Goal: Connect with others: Connect with others

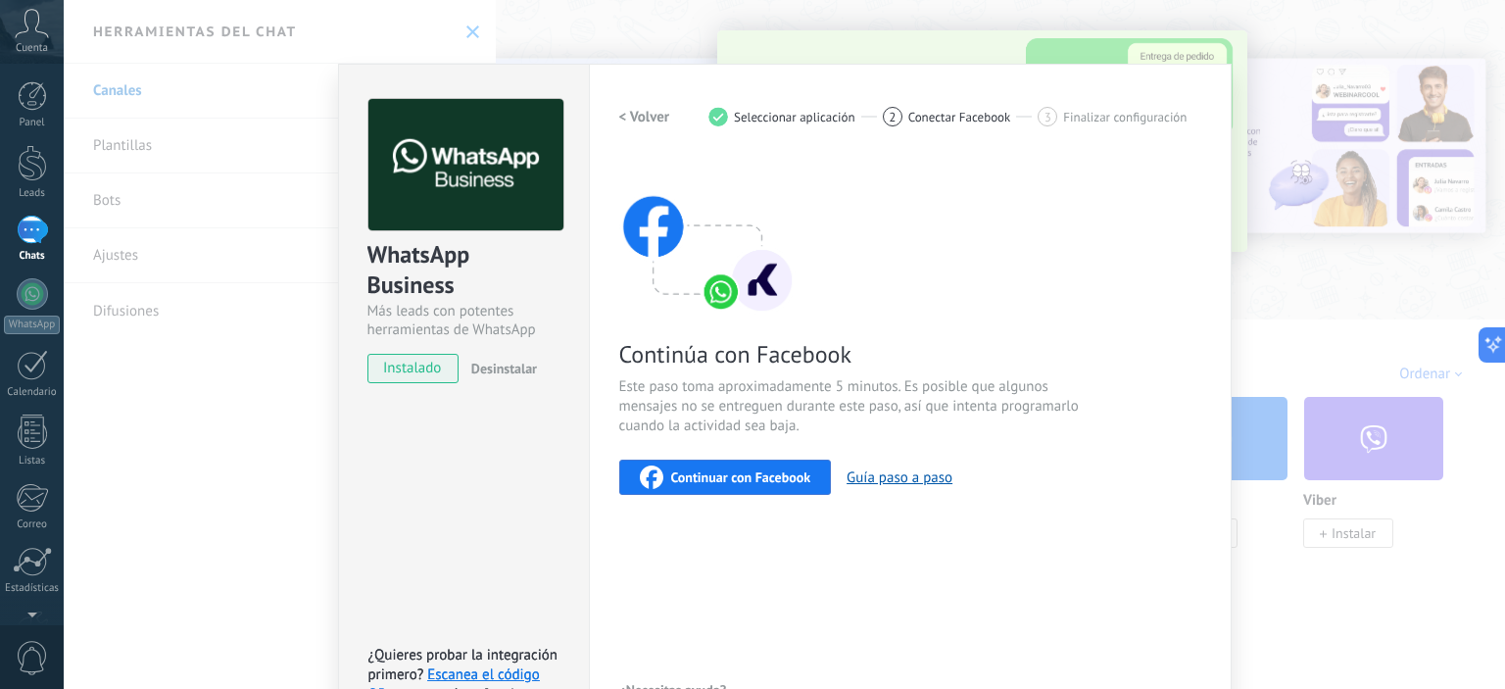
scroll to position [123, 0]
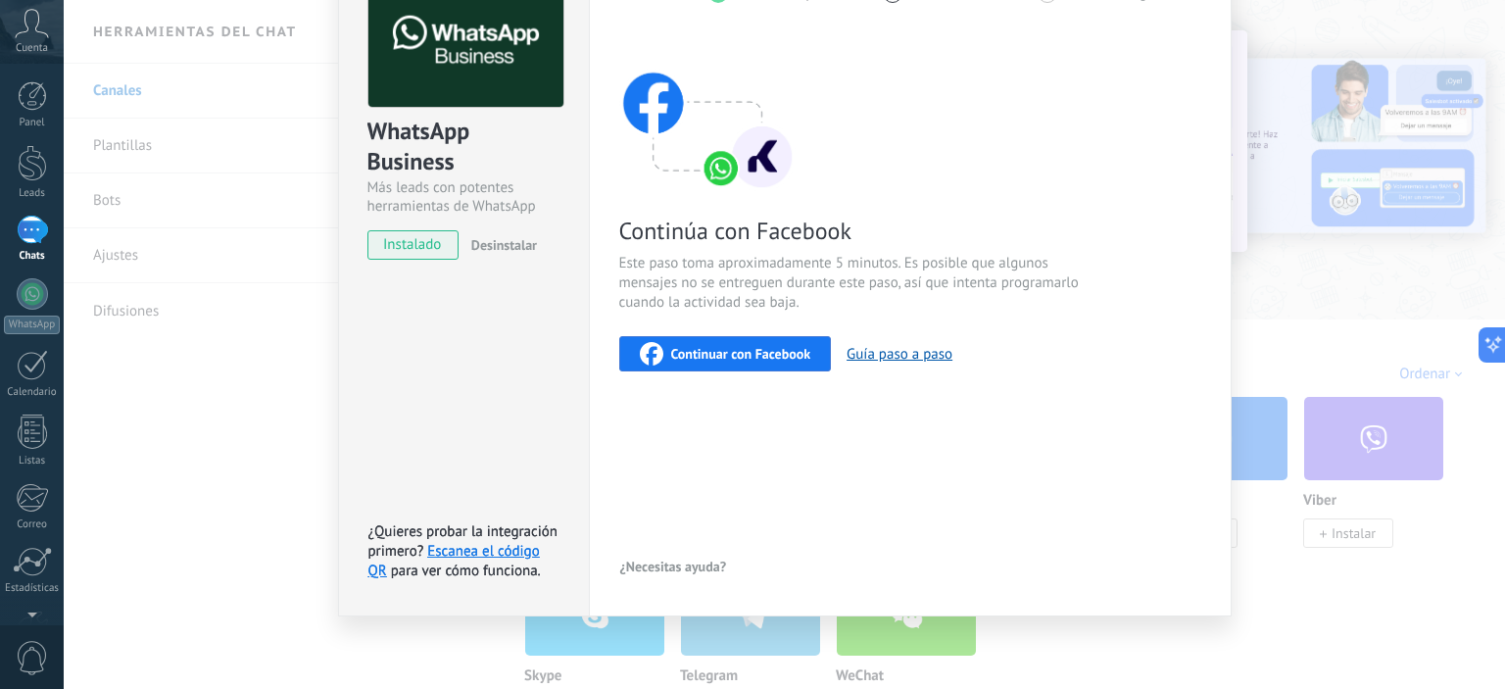
click at [703, 347] on span "Continuar con Facebook" at bounding box center [741, 354] width 140 height 14
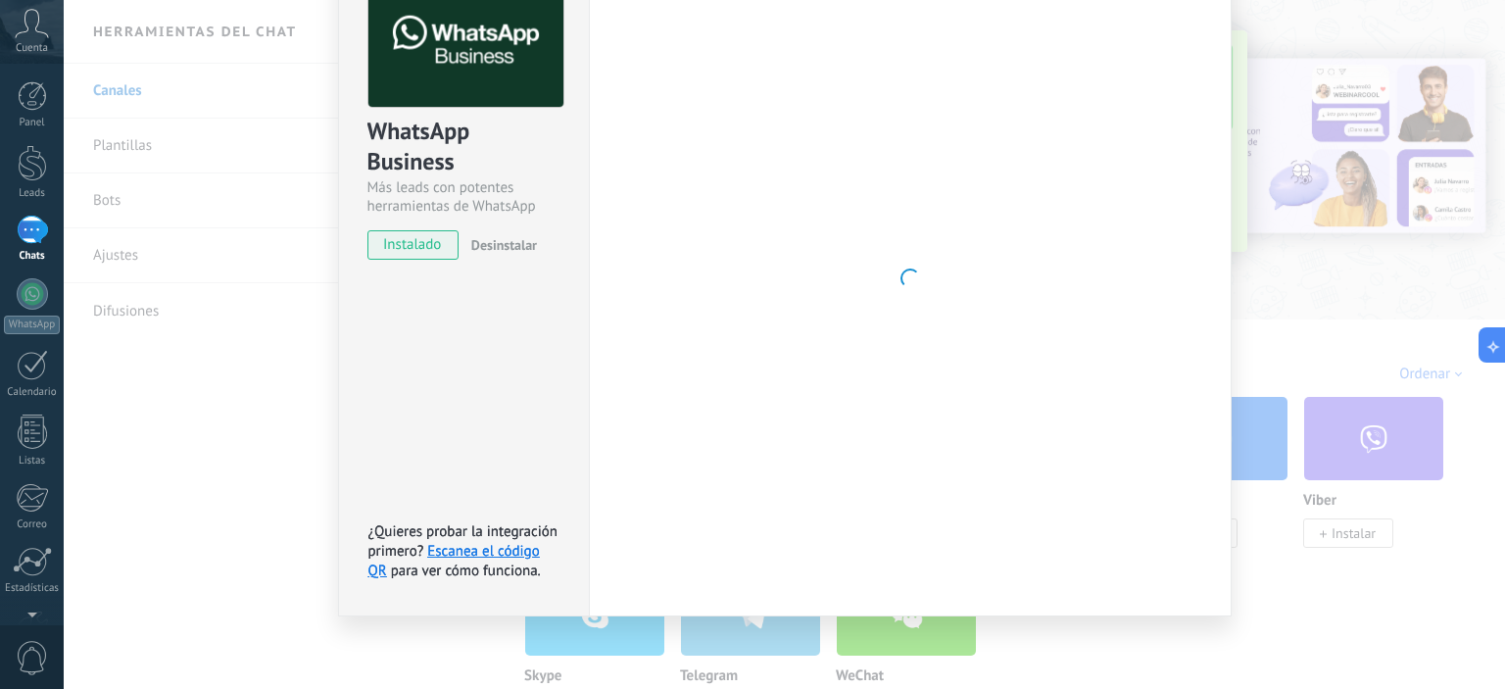
click at [1236, 405] on div "WhatsApp Business Más leads con potentes herramientas de WhatsApp instalado Des…" at bounding box center [784, 344] width 1441 height 689
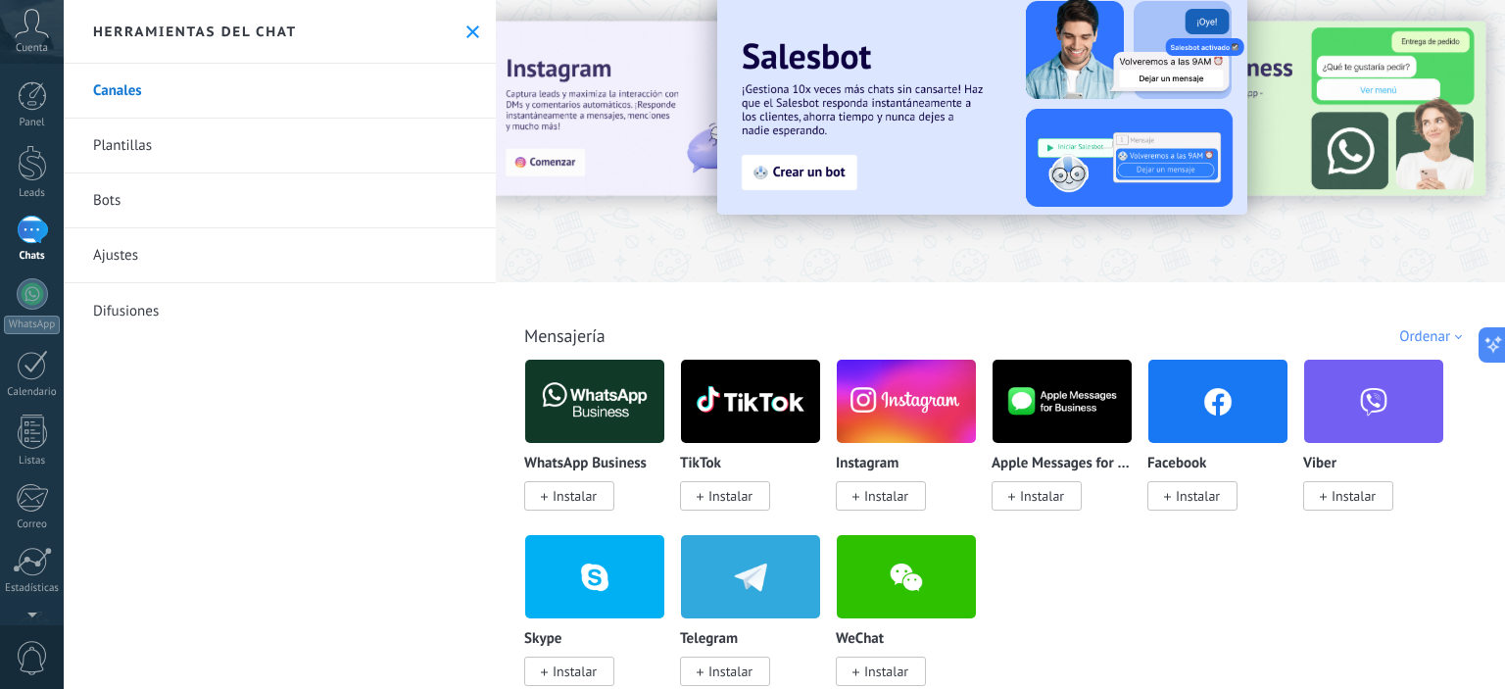
scroll to position [0, 0]
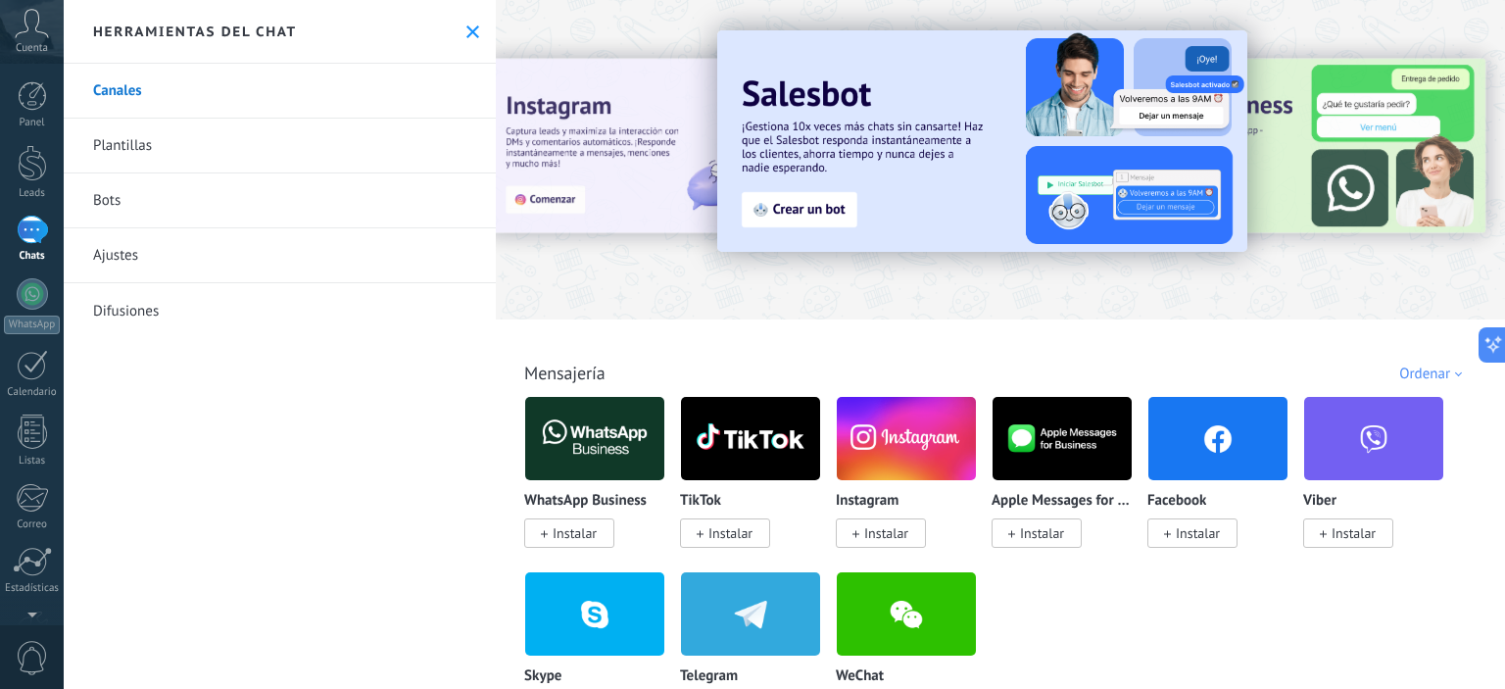
click at [167, 142] on link "Plantillas" at bounding box center [280, 146] width 432 height 55
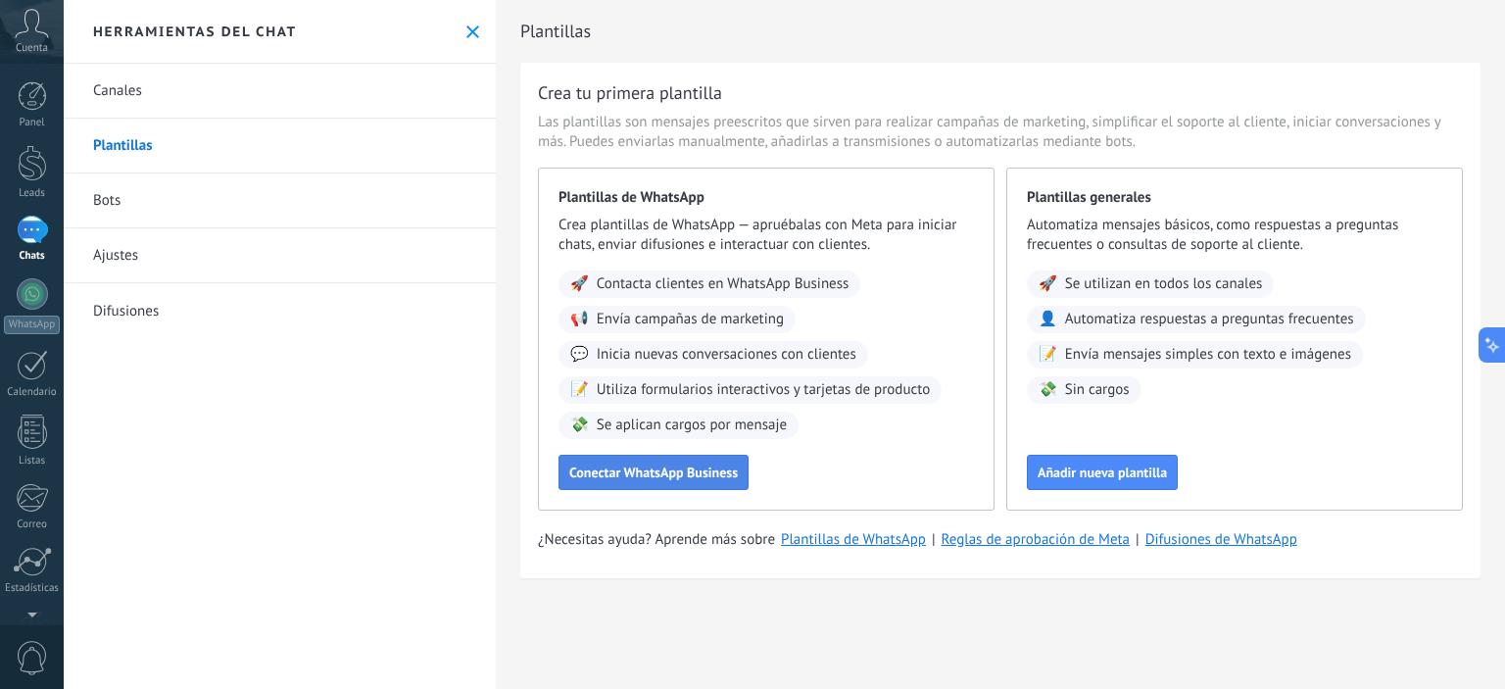
click at [678, 472] on span "Conectar WhatsApp Business" at bounding box center [653, 472] width 169 height 14
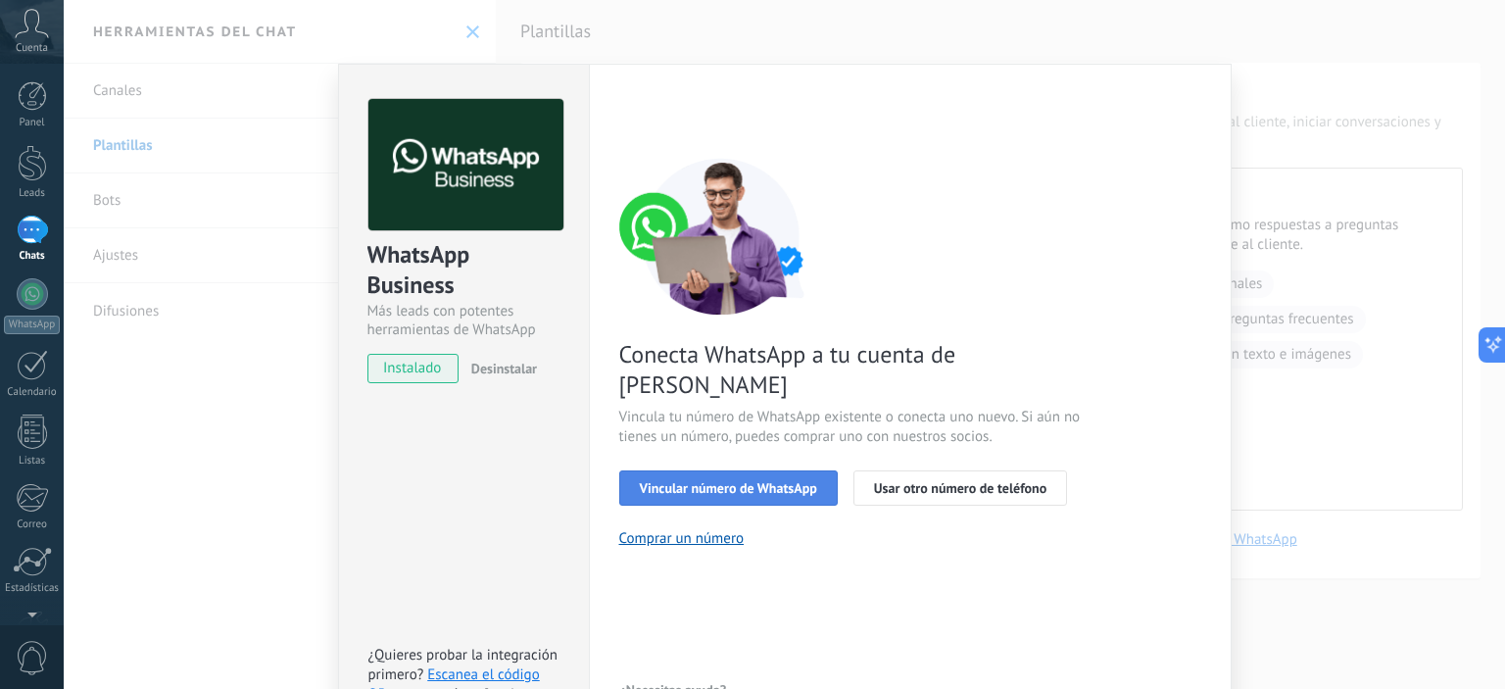
click at [721, 481] on span "Vincular número de WhatsApp" at bounding box center [728, 488] width 177 height 14
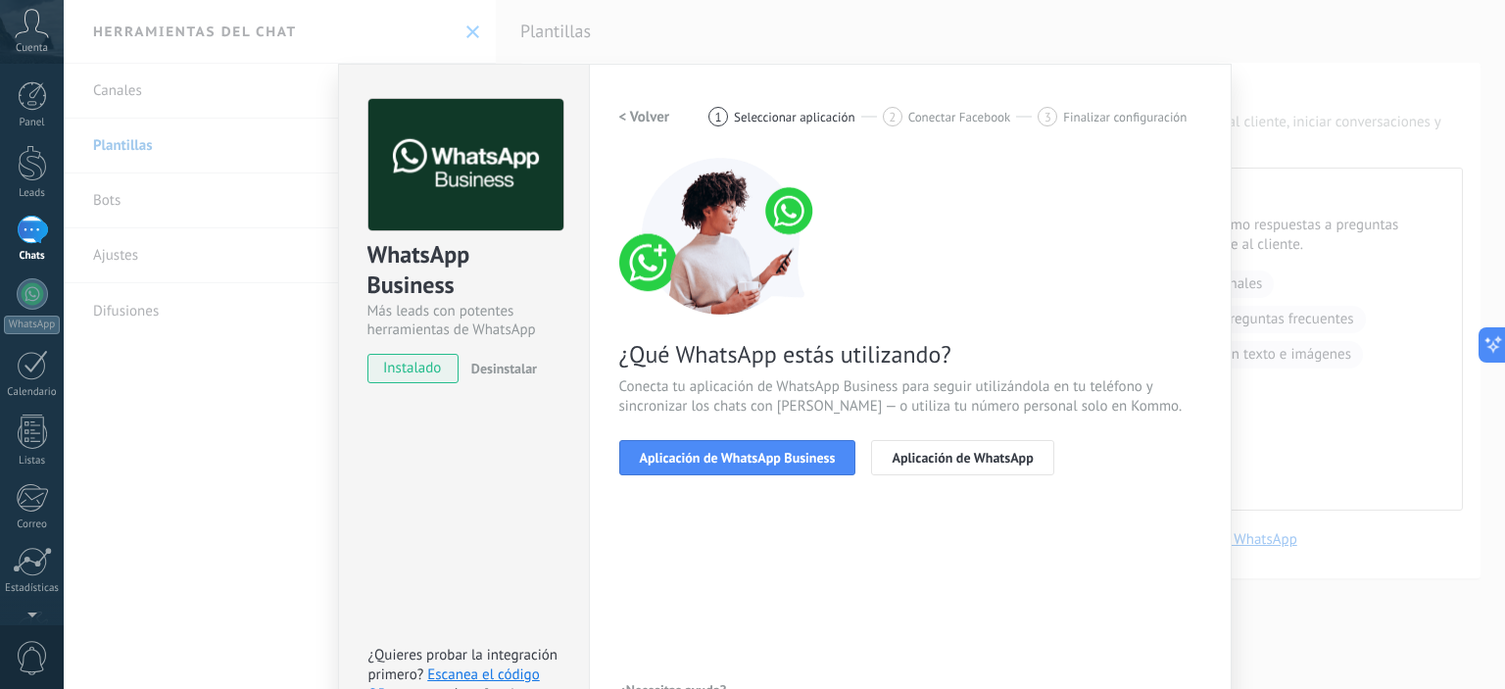
click at [721, 455] on span "Aplicación de WhatsApp Business" at bounding box center [738, 458] width 196 height 14
